Goal: Information Seeking & Learning: Learn about a topic

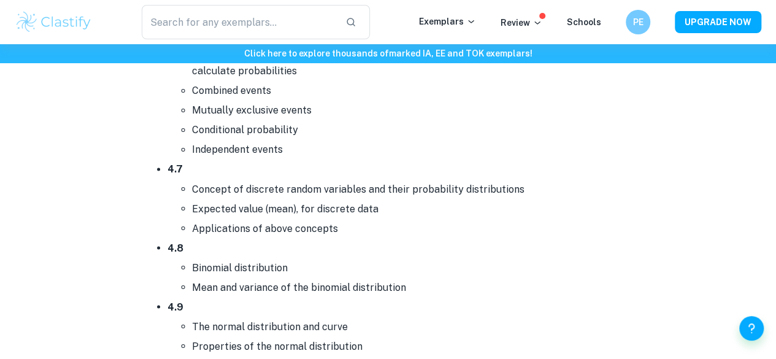
scroll to position [5642, 0]
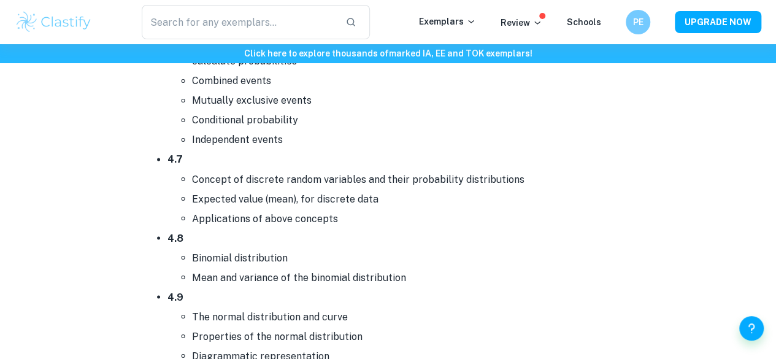
click at [436, 74] on li "Combined events" at bounding box center [413, 81] width 442 height 20
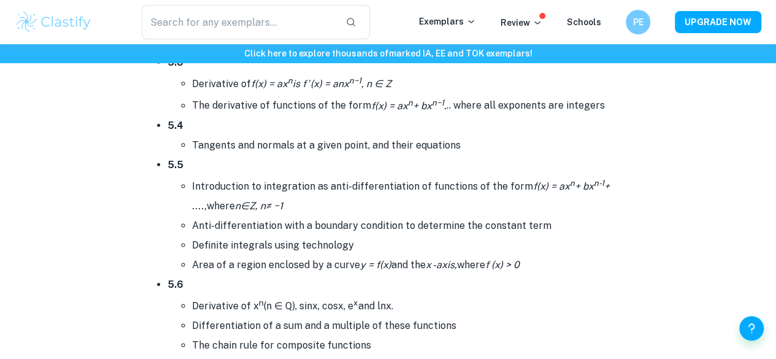
scroll to position [6533, 0]
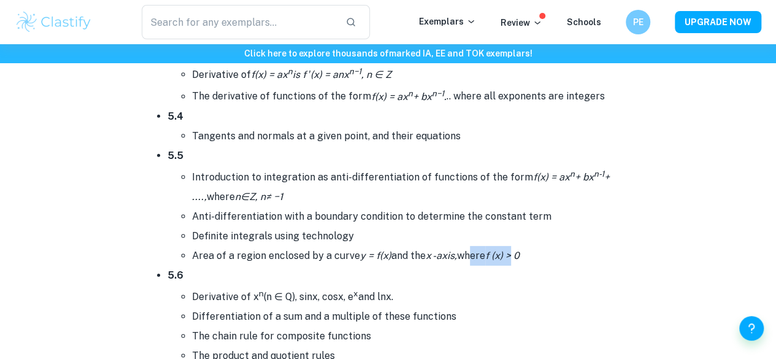
drag, startPoint x: 515, startPoint y: 252, endPoint x: 473, endPoint y: 247, distance: 42.0
click at [473, 247] on li "Area of a region enclosed by a curve y = f(x) and the x -axis, where f (x) > 0" at bounding box center [413, 256] width 442 height 20
click at [451, 250] on icon "x -axis," at bounding box center [441, 256] width 31 height 12
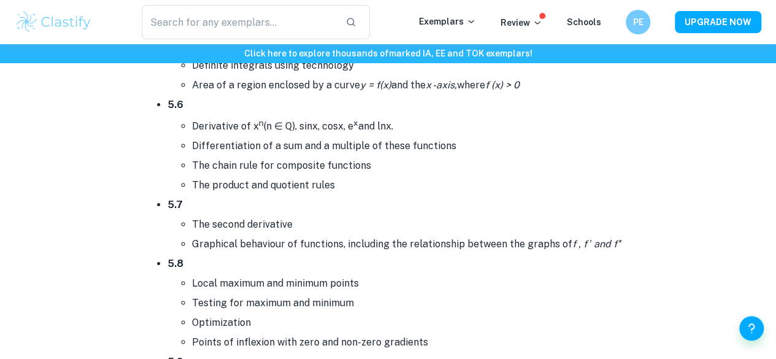
scroll to position [6711, 0]
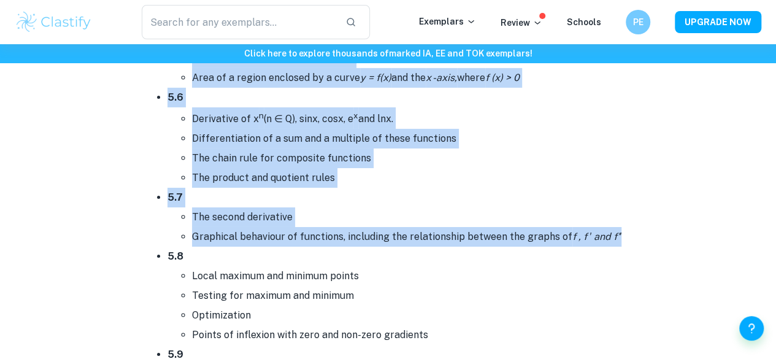
drag, startPoint x: 439, startPoint y: 249, endPoint x: 385, endPoint y: -53, distance: 307.4
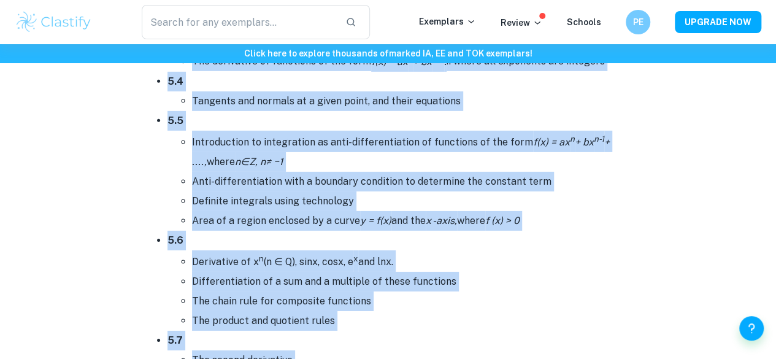
click at [362, 64] on li "The derivative of functions of the form f(x) = ax n + bx n−1 . .. where all exp…" at bounding box center [413, 60] width 442 height 21
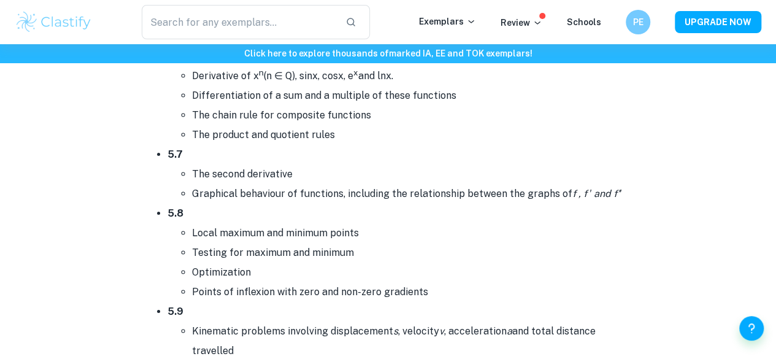
scroll to position [6752, 0]
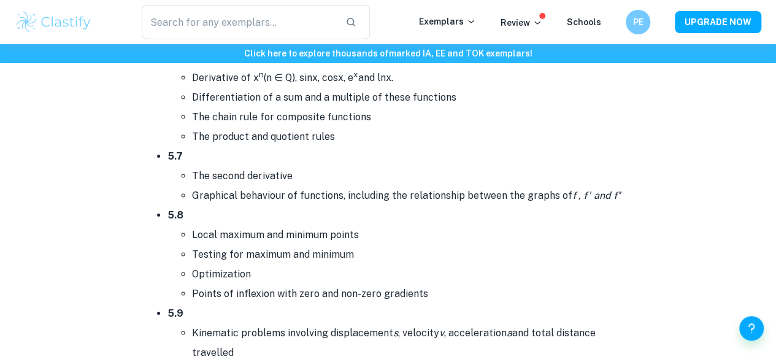
click at [498, 186] on li "Graphical behaviour of functions, including the relationship between the graphs…" at bounding box center [413, 196] width 442 height 20
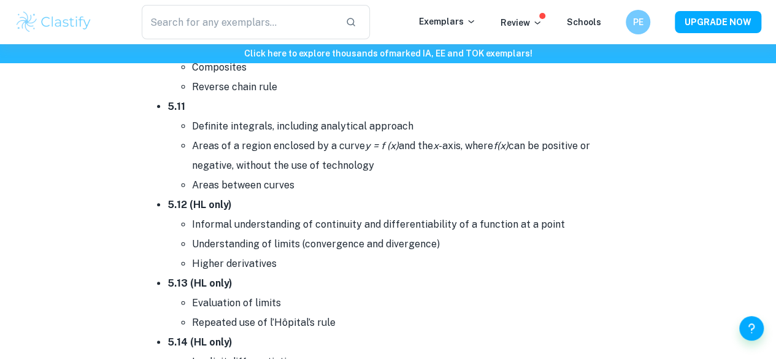
scroll to position [7099, 0]
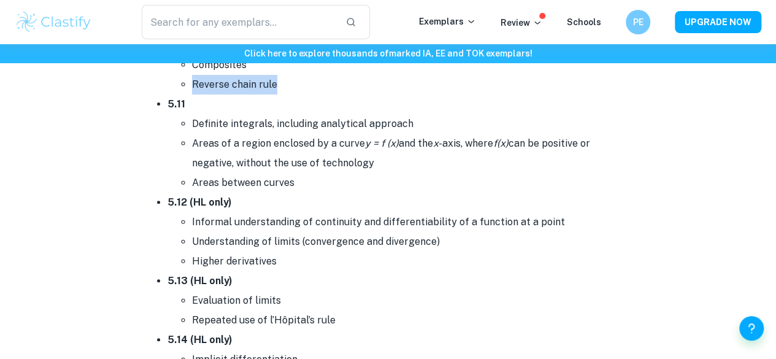
click at [428, 69] on ul "I ndefinite integrals Composites Reverse chain rule" at bounding box center [401, 65] width 467 height 59
click at [424, 103] on li "5.11 Definite integrals, including analytical approach Areas of a region enclos…" at bounding box center [401, 144] width 467 height 98
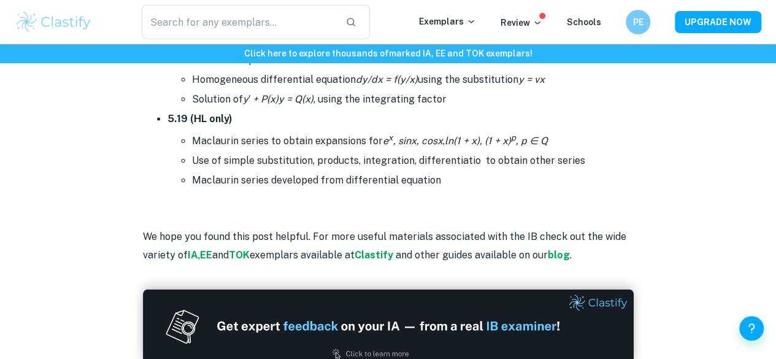
scroll to position [7757, 0]
